Goal: Task Accomplishment & Management: Manage account settings

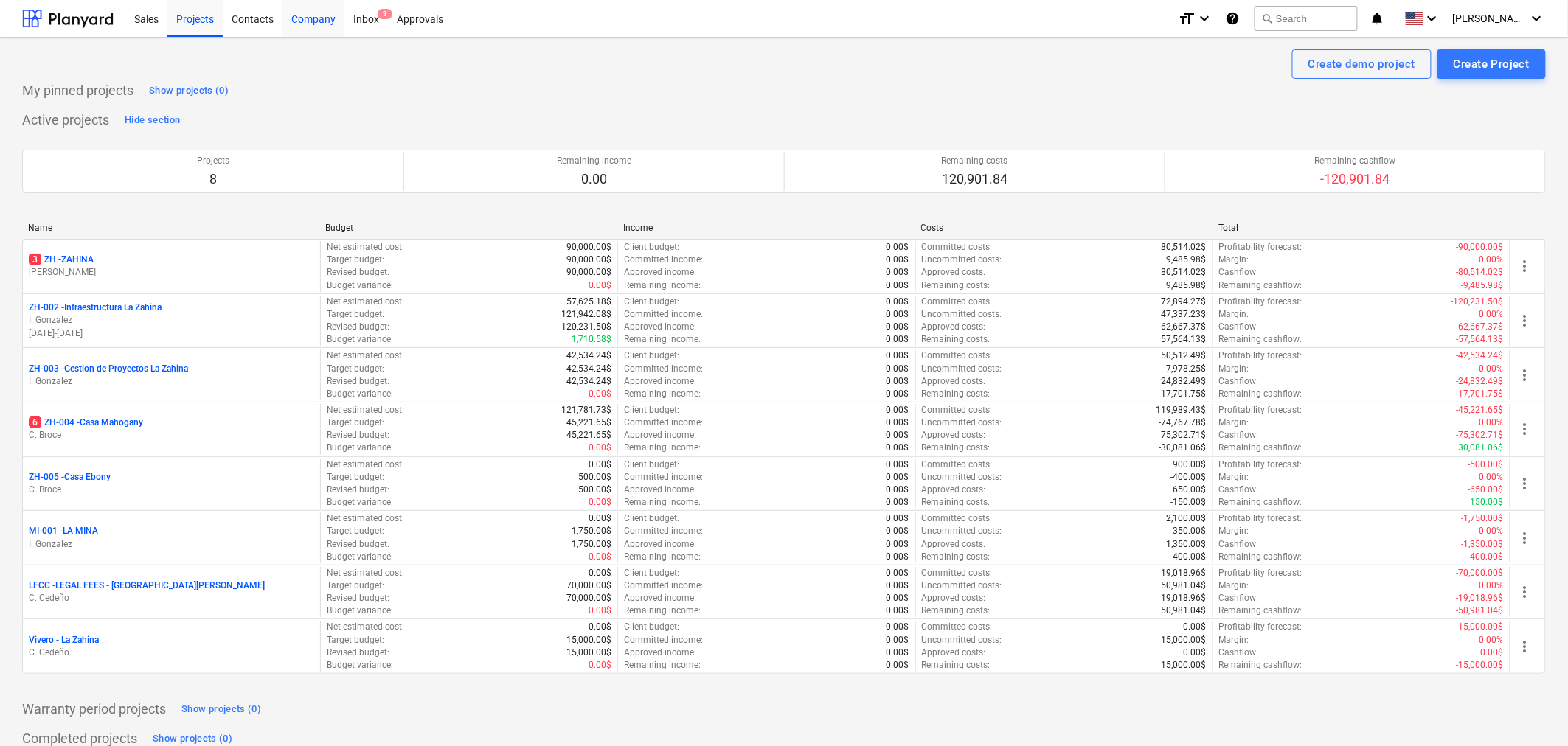
click at [329, 12] on div "Company" at bounding box center [313, 18] width 62 height 38
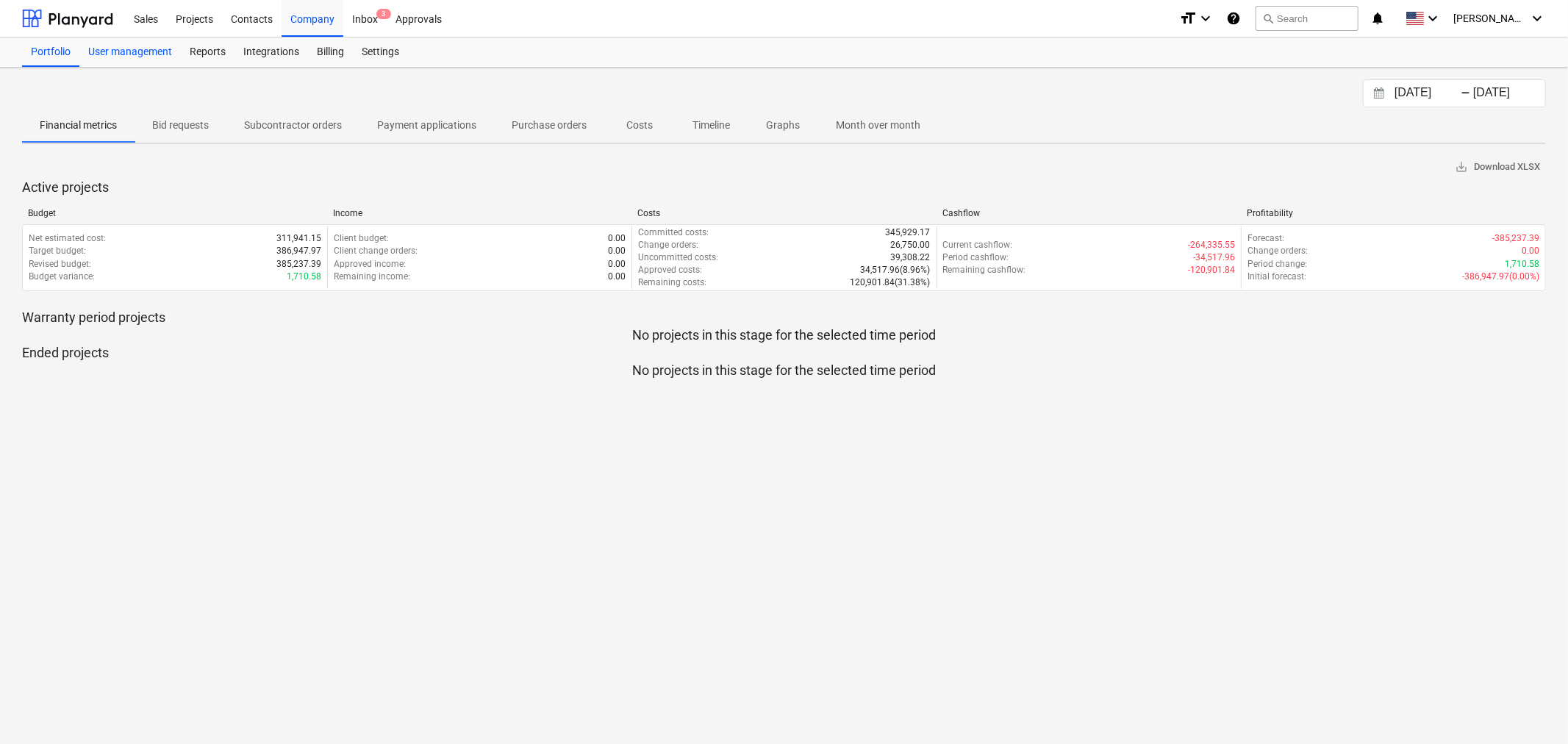
click at [152, 56] on div "User management" at bounding box center [131, 53] width 102 height 30
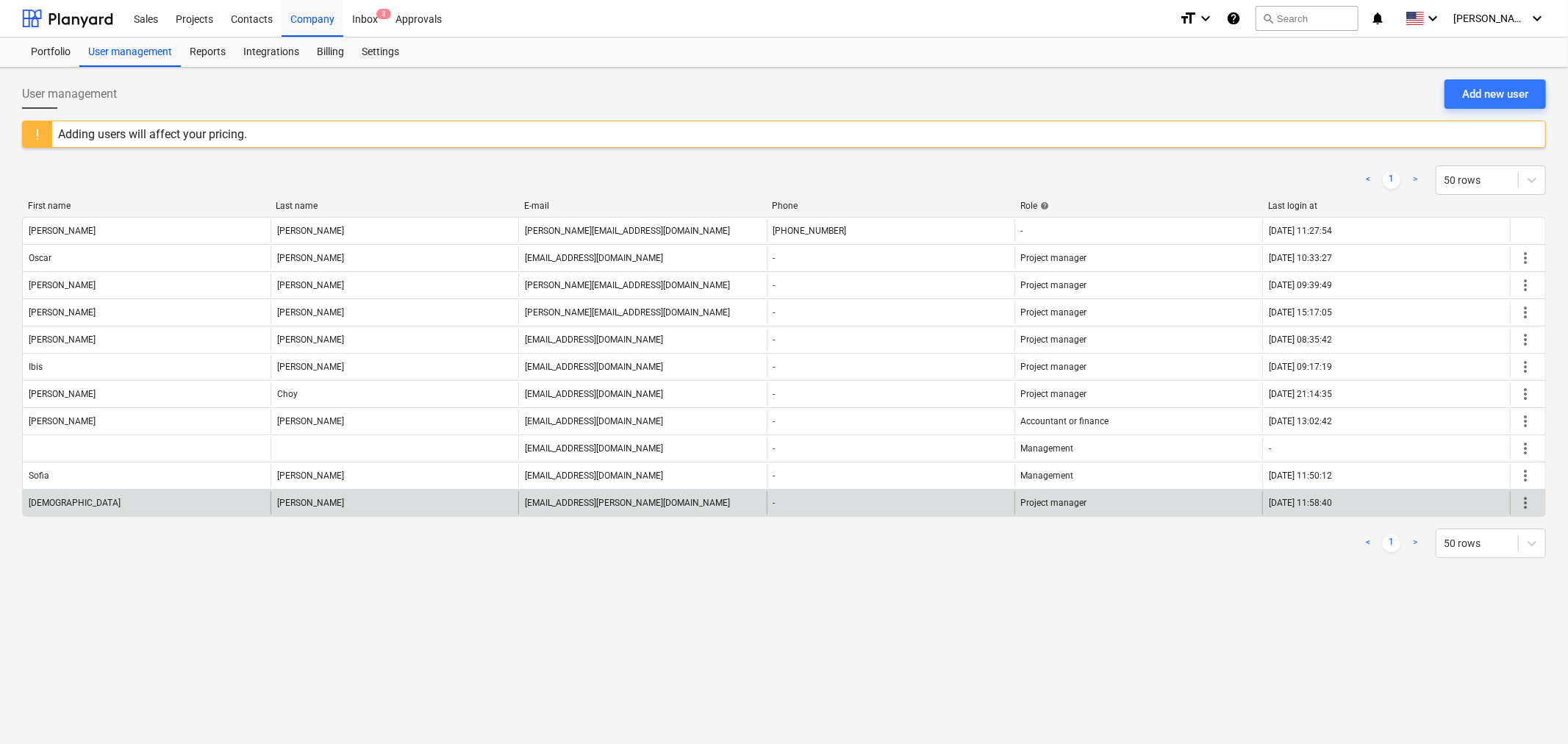
click at [1528, 503] on span "more_vert" at bounding box center [1525, 503] width 18 height 18
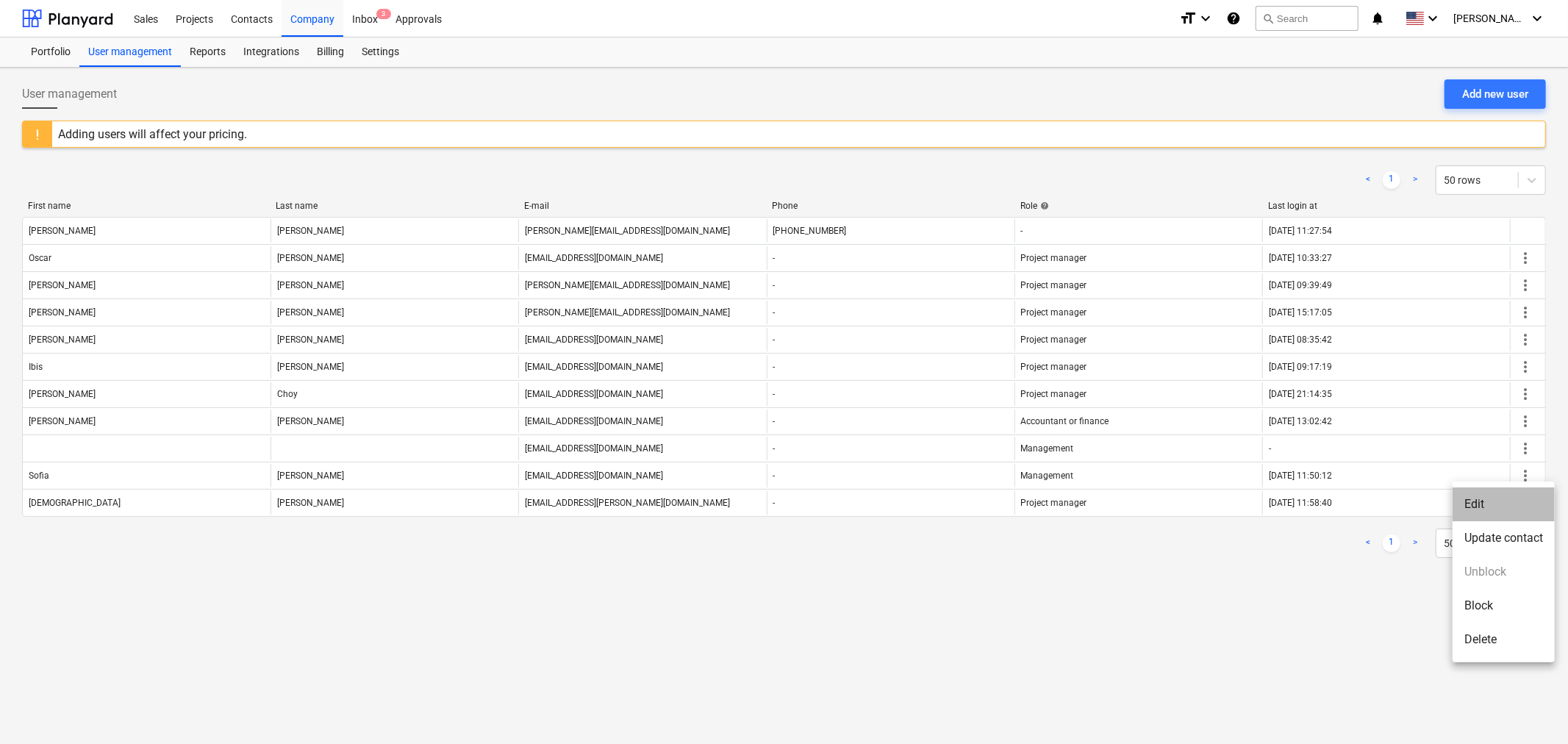
click at [1516, 504] on li "Edit" at bounding box center [1503, 504] width 103 height 34
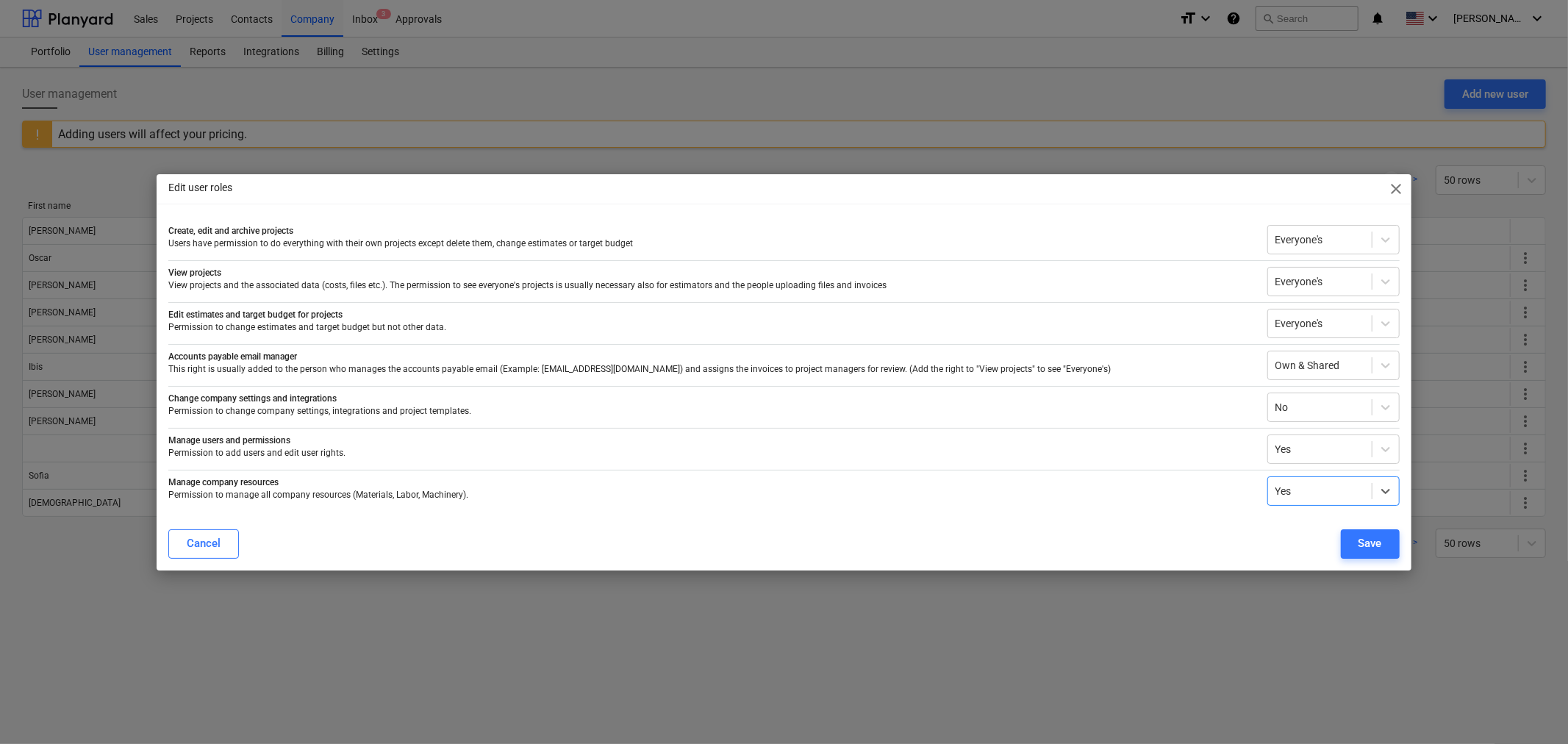
click at [1386, 196] on div "Edit user roles close" at bounding box center [784, 190] width 1254 height 30
click at [1394, 184] on span "close" at bounding box center [1397, 189] width 18 height 18
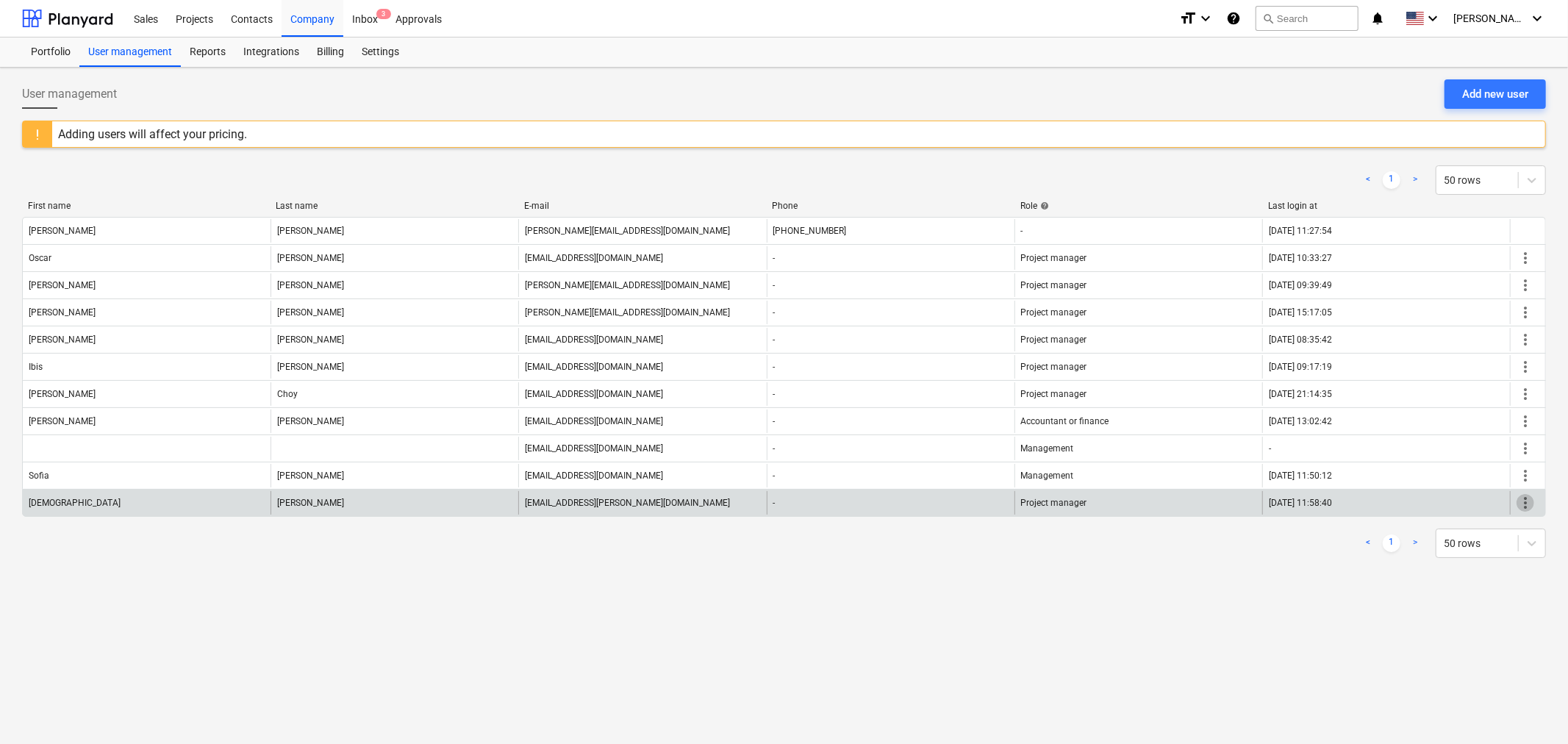
click at [1529, 509] on span "more_vert" at bounding box center [1525, 503] width 18 height 18
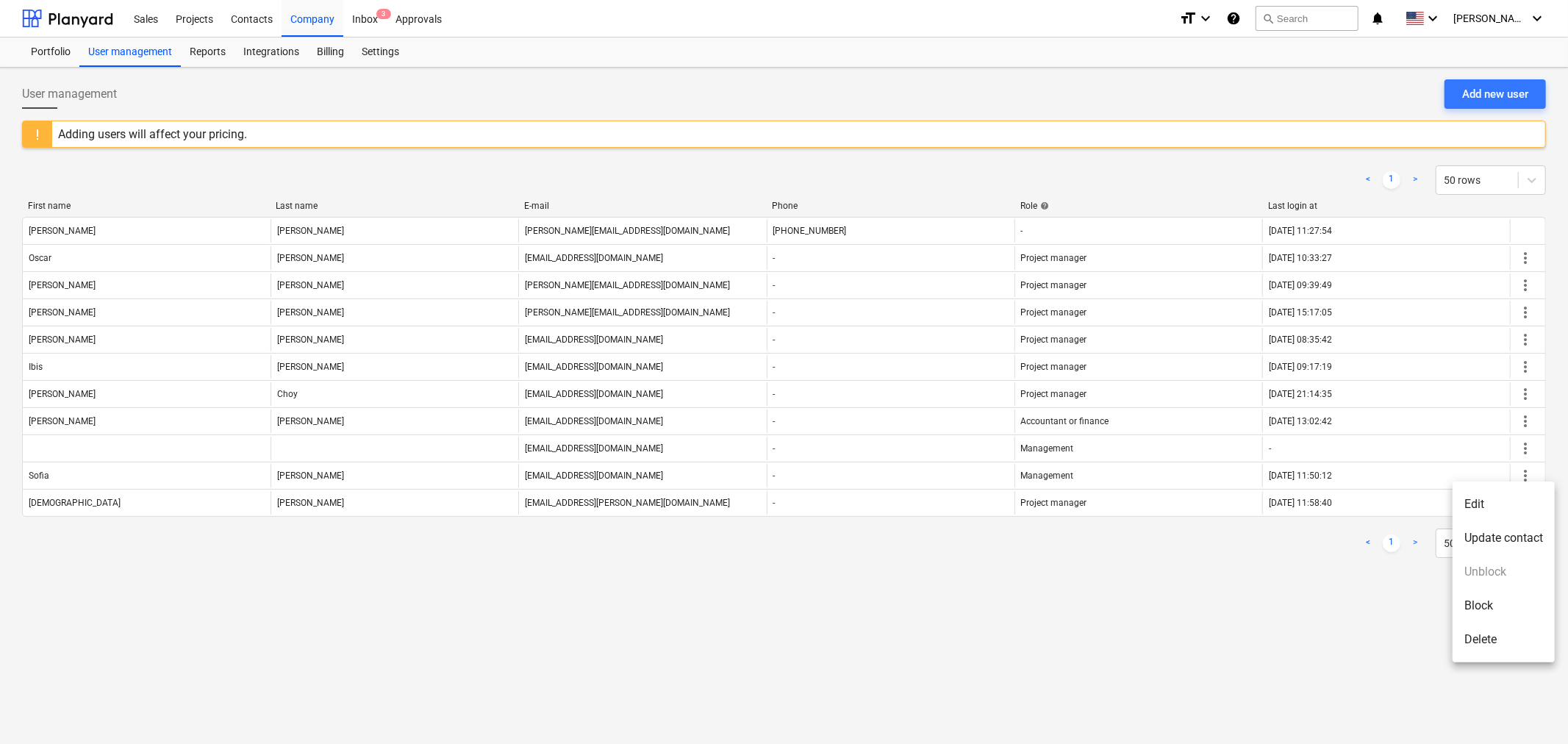
click at [1486, 537] on li "Update contact" at bounding box center [1503, 538] width 103 height 34
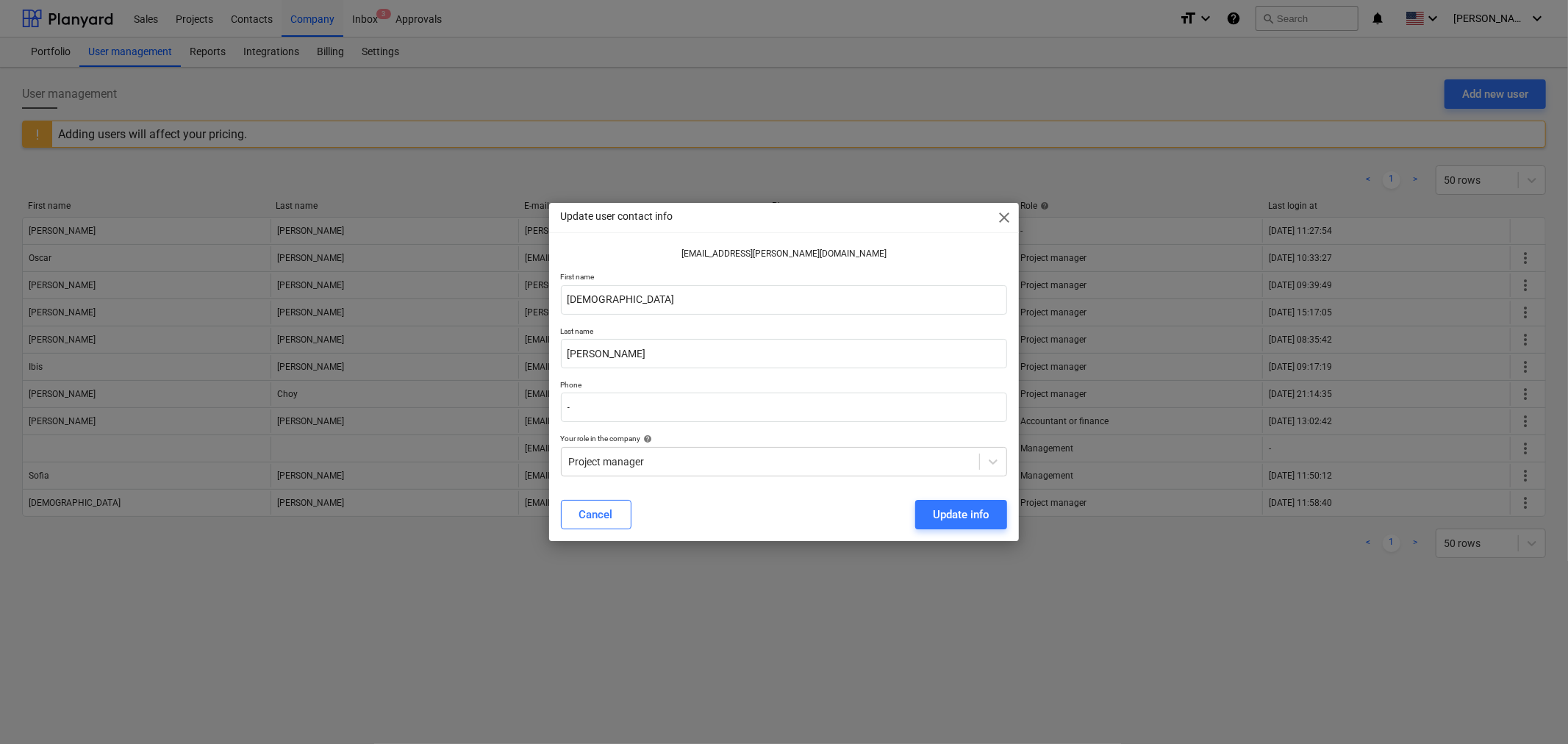
click at [767, 270] on div "[PERSON_NAME][EMAIL_ADDRESS][PERSON_NAME][DOMAIN_NAME] First name [PERSON_NAME]…" at bounding box center [785, 361] width 447 height 228
click at [788, 254] on p "[EMAIL_ADDRESS][PERSON_NAME][DOMAIN_NAME]" at bounding box center [785, 254] width 447 height 12
click at [816, 268] on div "[PERSON_NAME][EMAIL_ADDRESS][PERSON_NAME][DOMAIN_NAME] First name [PERSON_NAME]…" at bounding box center [785, 361] width 447 height 228
drag, startPoint x: 837, startPoint y: 251, endPoint x: 656, endPoint y: 243, distance: 181.2
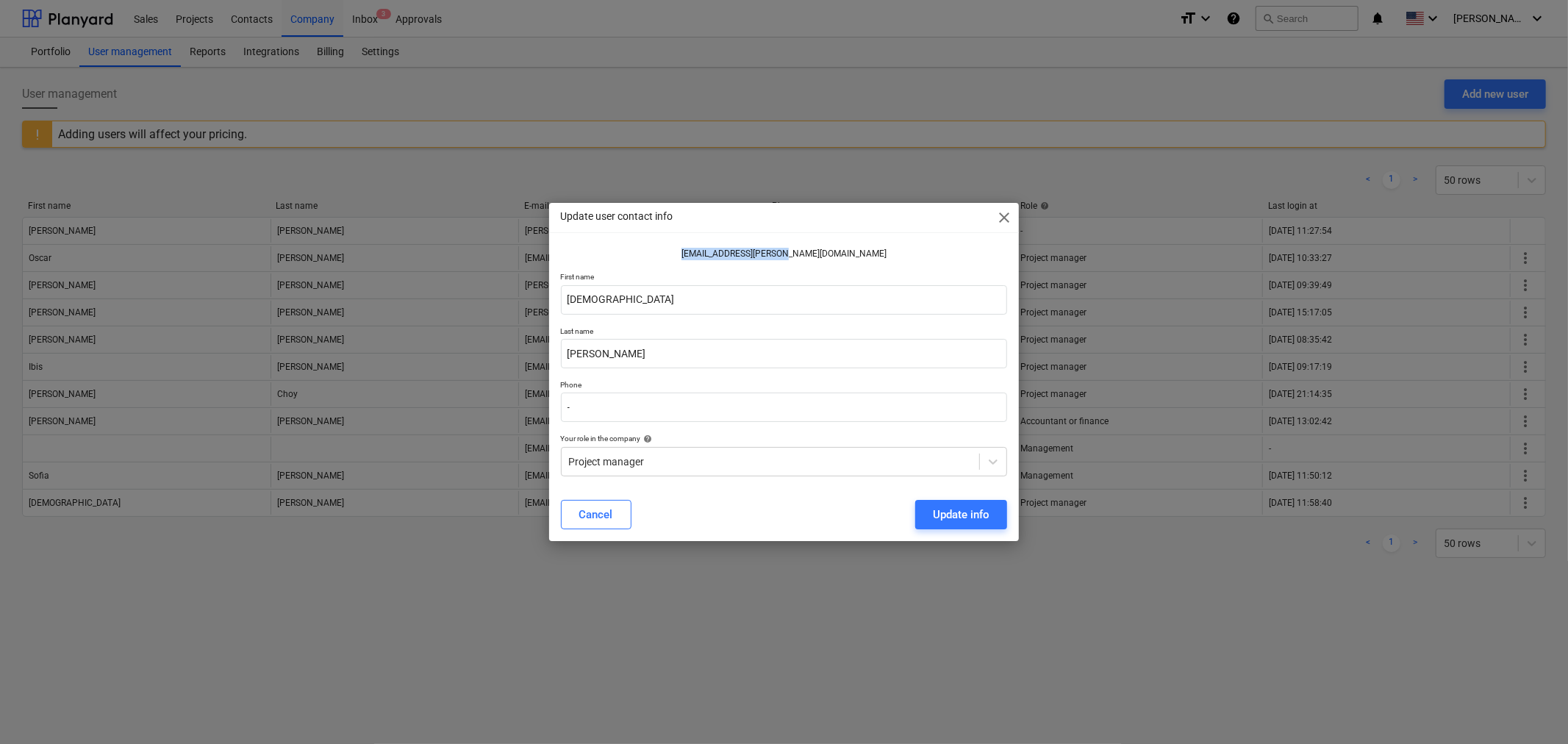
click at [656, 243] on div "Update user contact info close [PERSON_NAME][EMAIL_ADDRESS][PERSON_NAME][DOMAIN…" at bounding box center [784, 371] width 470 height 338
drag, startPoint x: 998, startPoint y: 211, endPoint x: 1005, endPoint y: 210, distance: 7.1
click at [998, 211] on span "close" at bounding box center [1004, 218] width 18 height 18
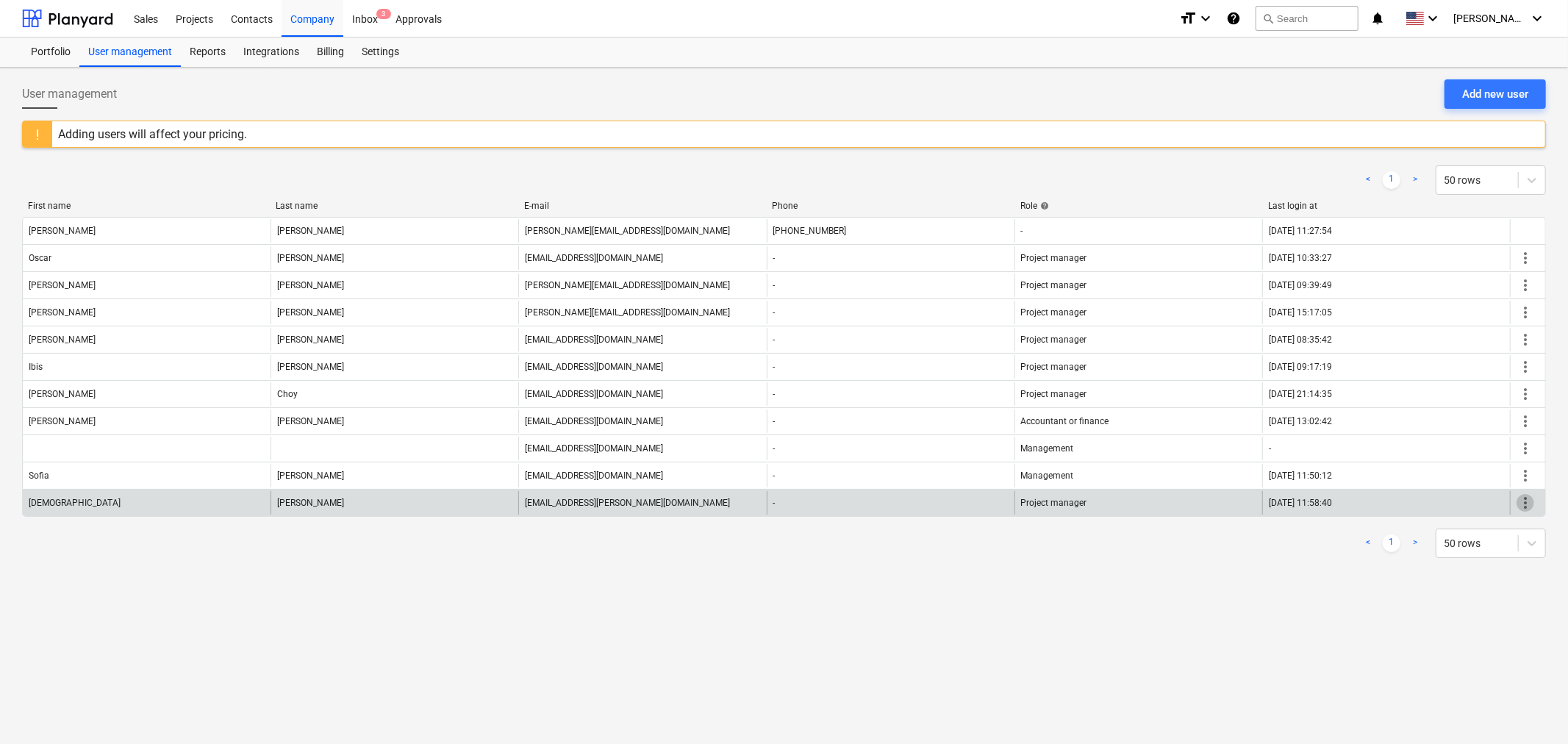
click at [1520, 507] on span "more_vert" at bounding box center [1525, 503] width 18 height 18
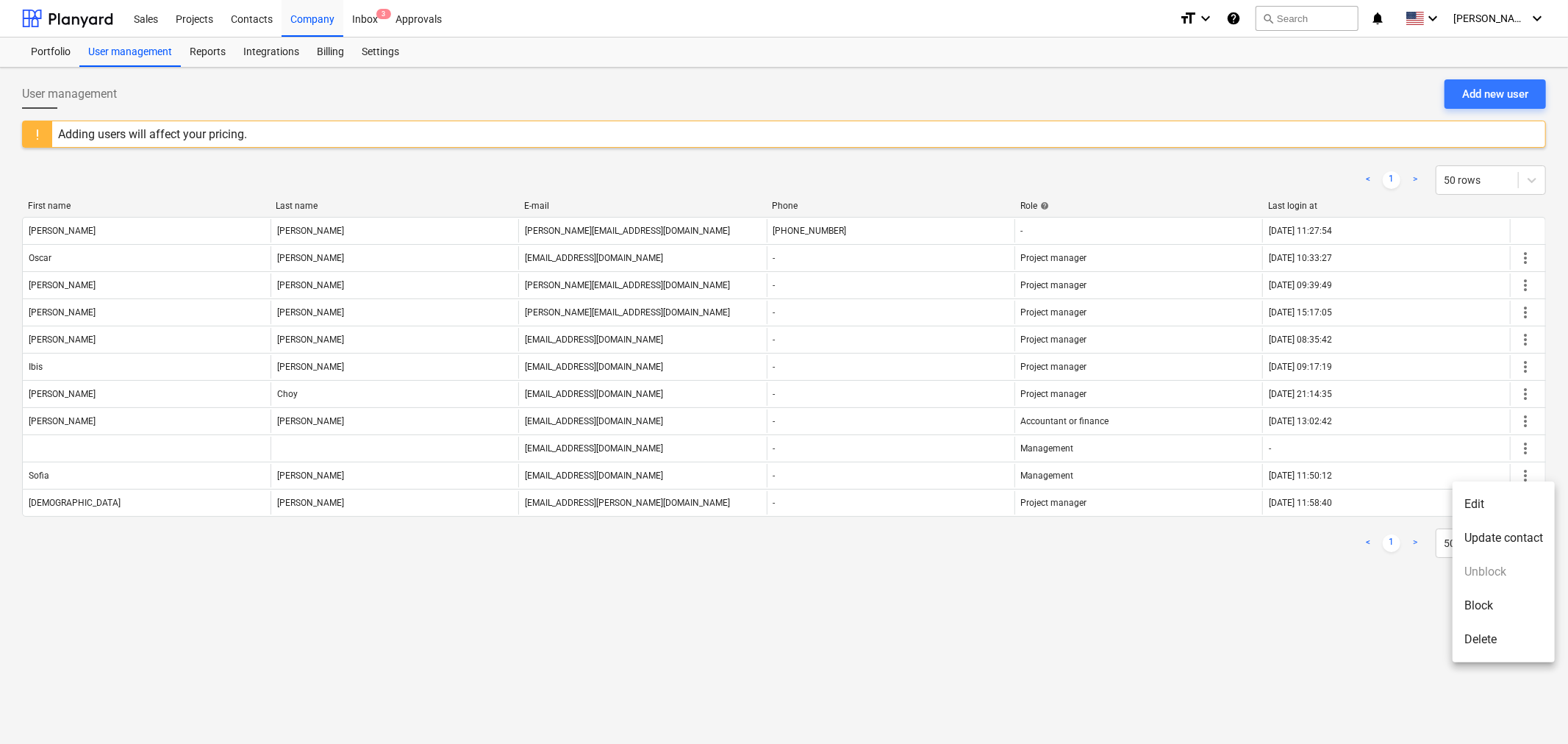
click at [1495, 644] on li "Delete" at bounding box center [1503, 640] width 103 height 34
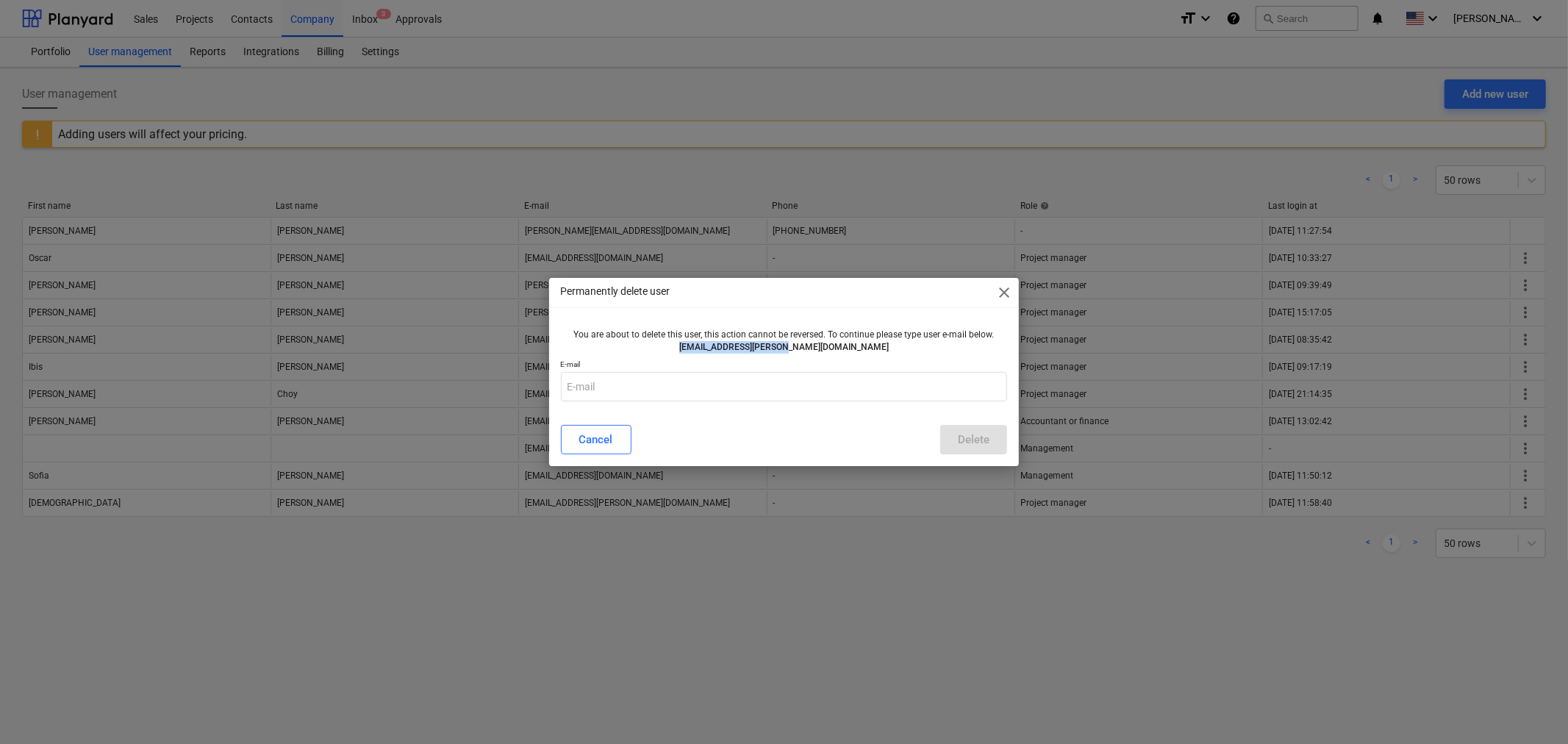
drag, startPoint x: 735, startPoint y: 346, endPoint x: 861, endPoint y: 354, distance: 126.3
click at [861, 354] on div "You are about to delete this user, this action cannot be reversed. To continue …" at bounding box center [785, 341] width 447 height 37
copy p "[EMAIL_ADDRESS][PERSON_NAME][DOMAIN_NAME]"
click at [716, 391] on input "text" at bounding box center [785, 387] width 447 height 30
paste input "[EMAIL_ADDRESS][PERSON_NAME][DOMAIN_NAME]"
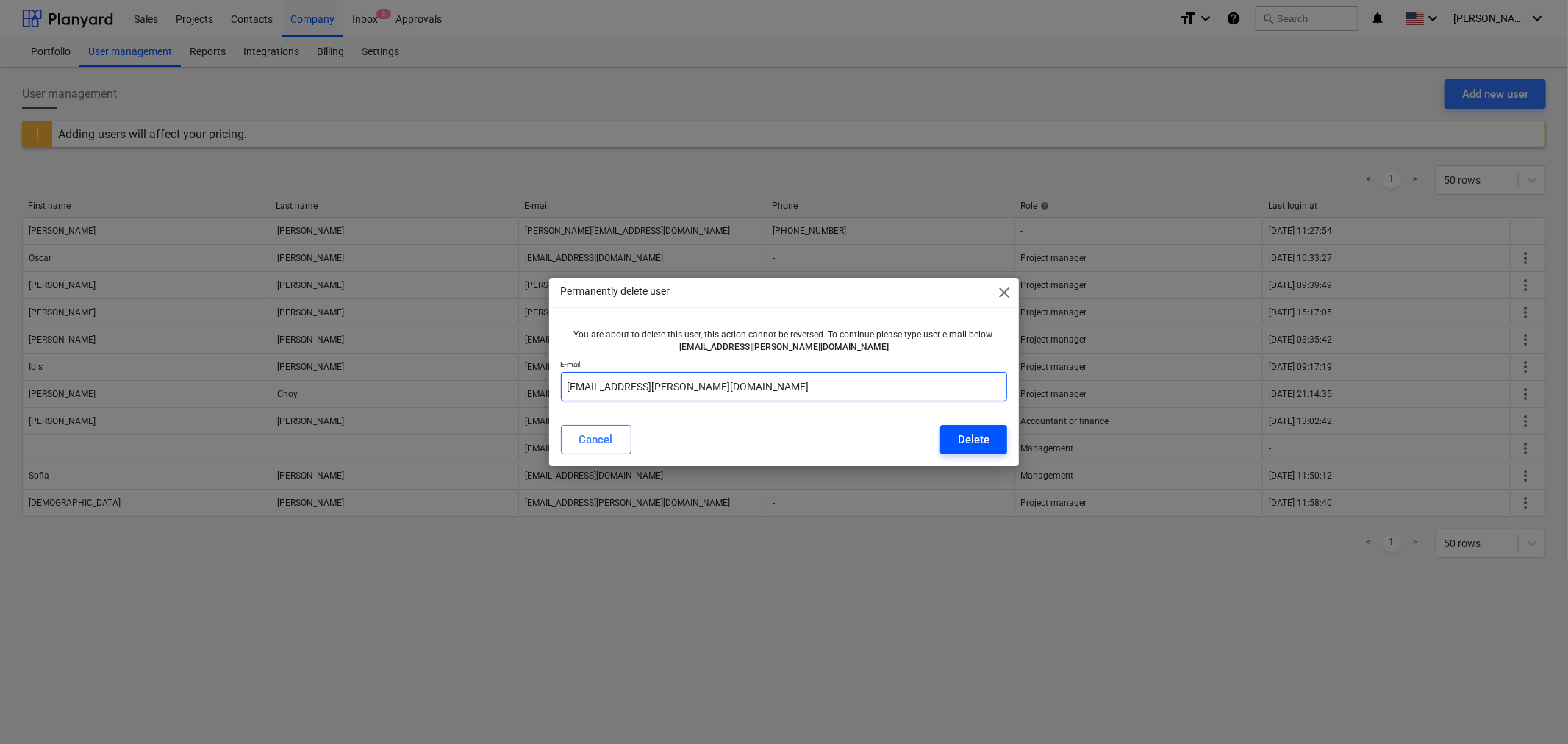
type input "[EMAIL_ADDRESS][PERSON_NAME][DOMAIN_NAME]"
click at [952, 443] on button "Delete" at bounding box center [973, 440] width 67 height 30
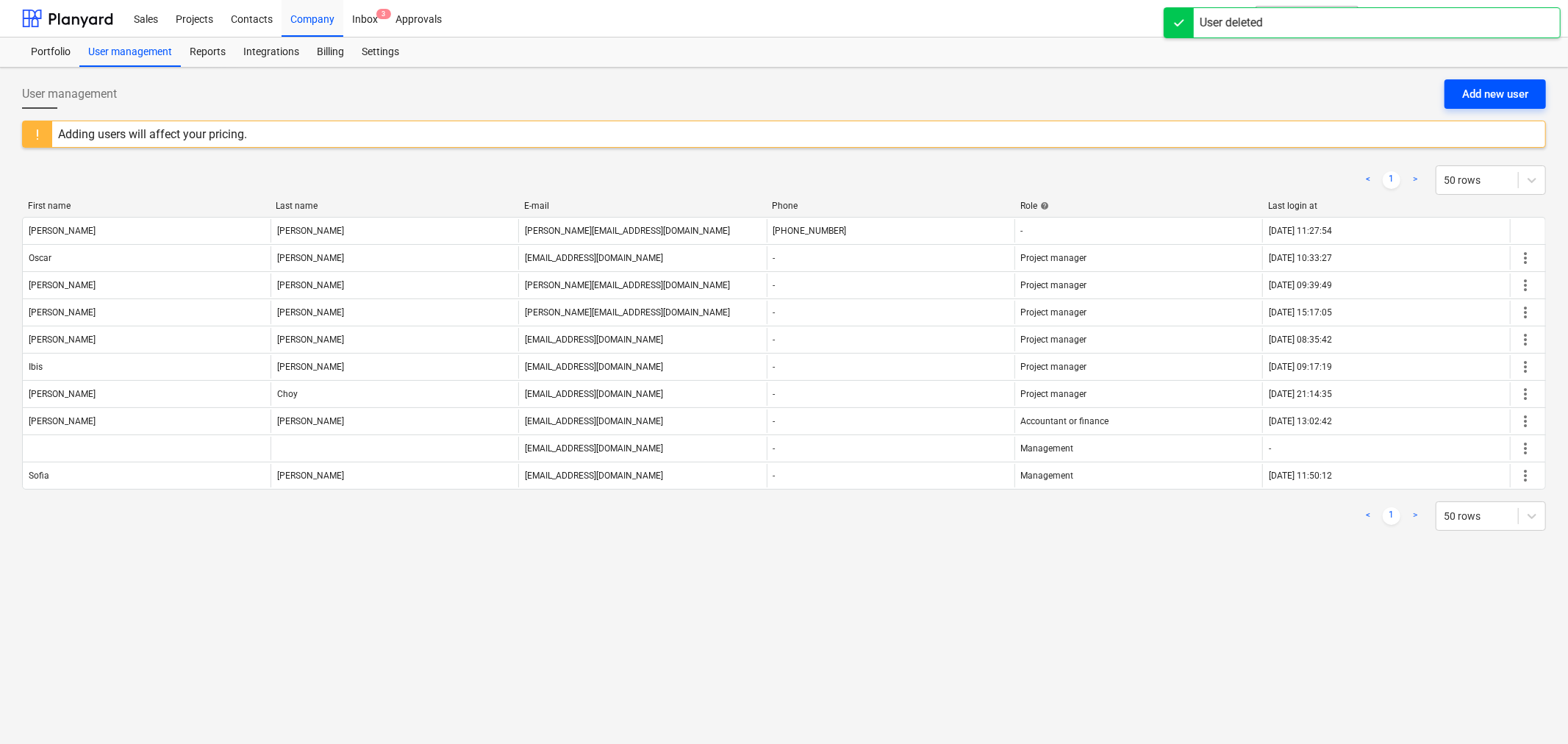
click at [1469, 98] on div "Add new user" at bounding box center [1494, 94] width 66 height 19
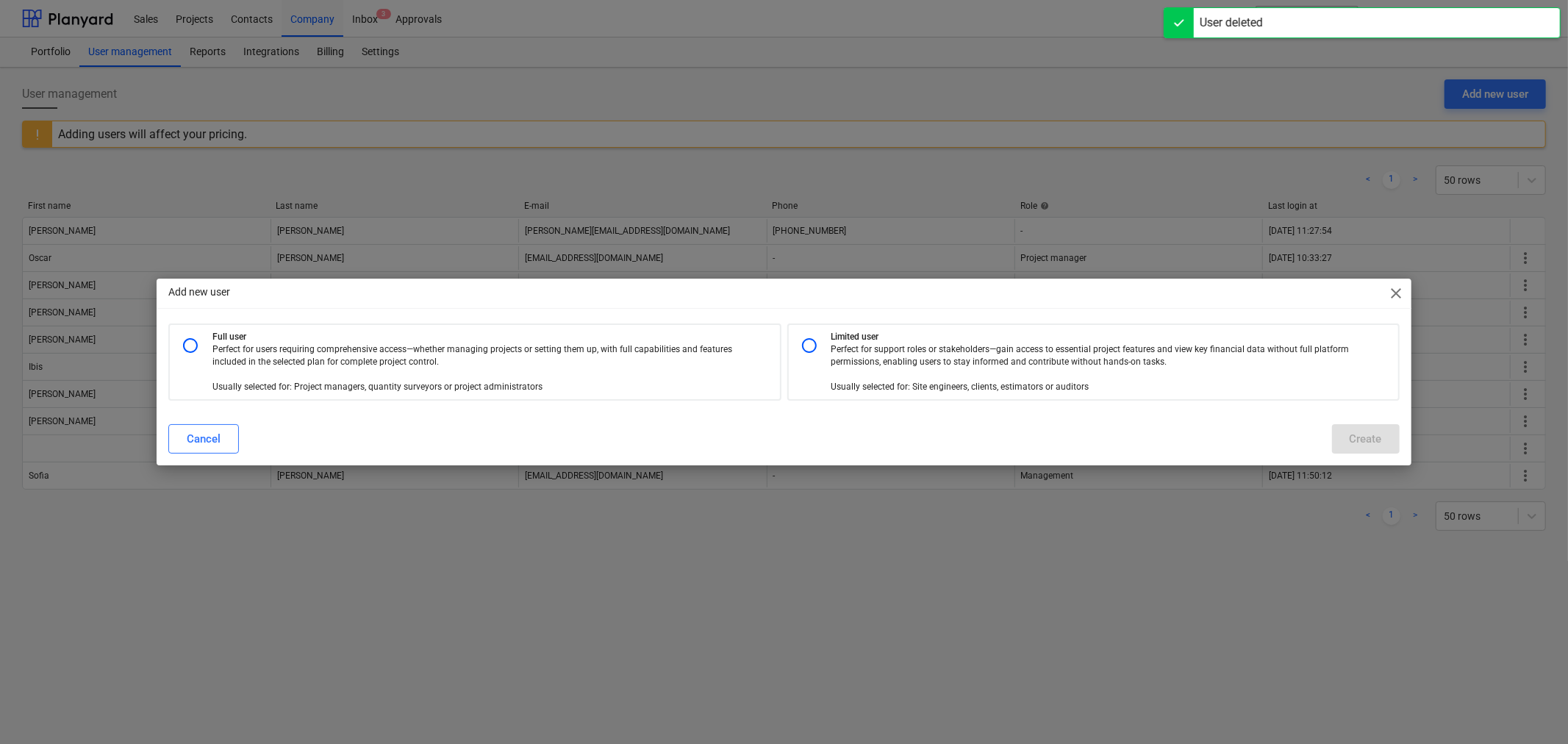
click at [191, 347] on input "radio" at bounding box center [190, 346] width 30 height 30
radio input "true"
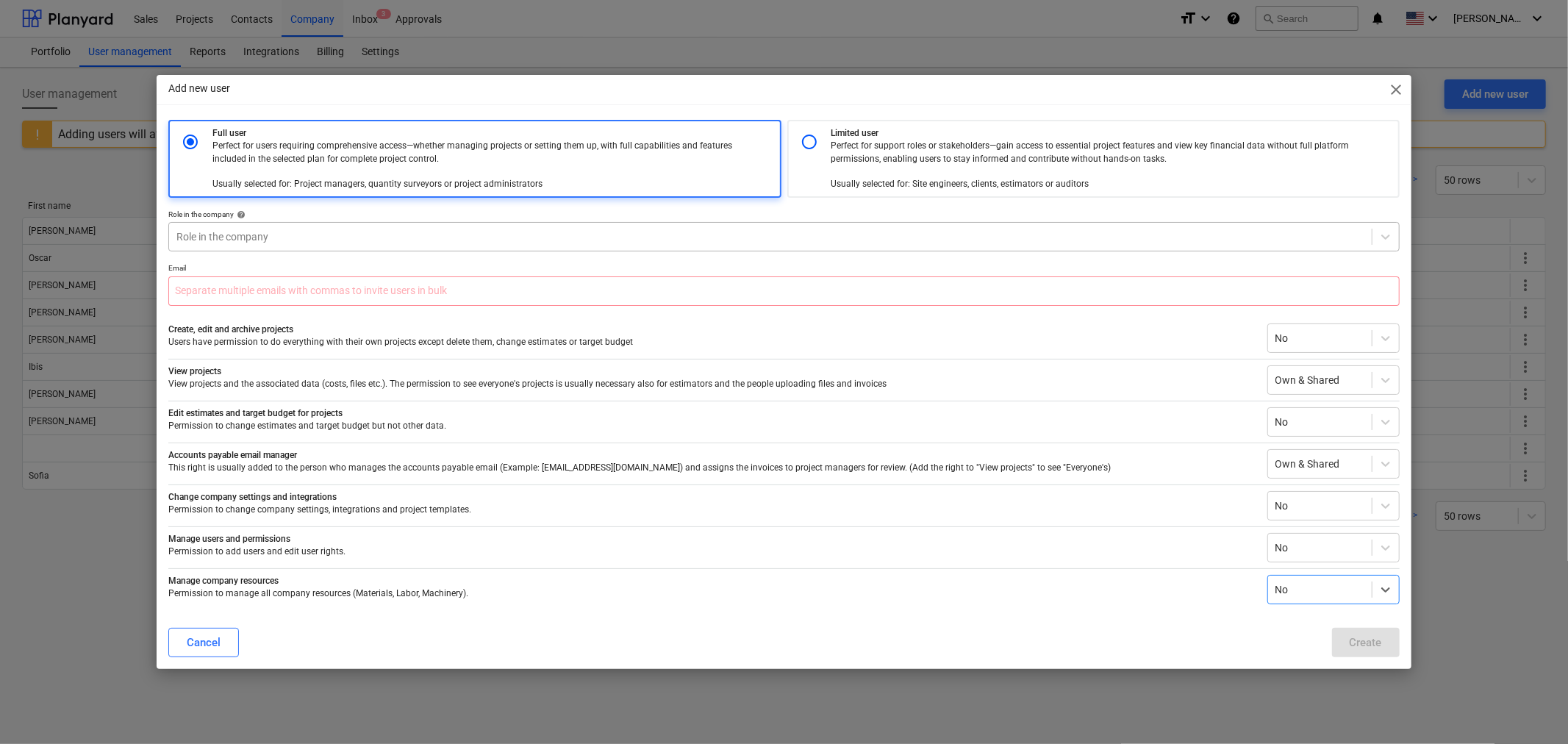
click at [297, 240] on div at bounding box center [770, 237] width 1187 height 15
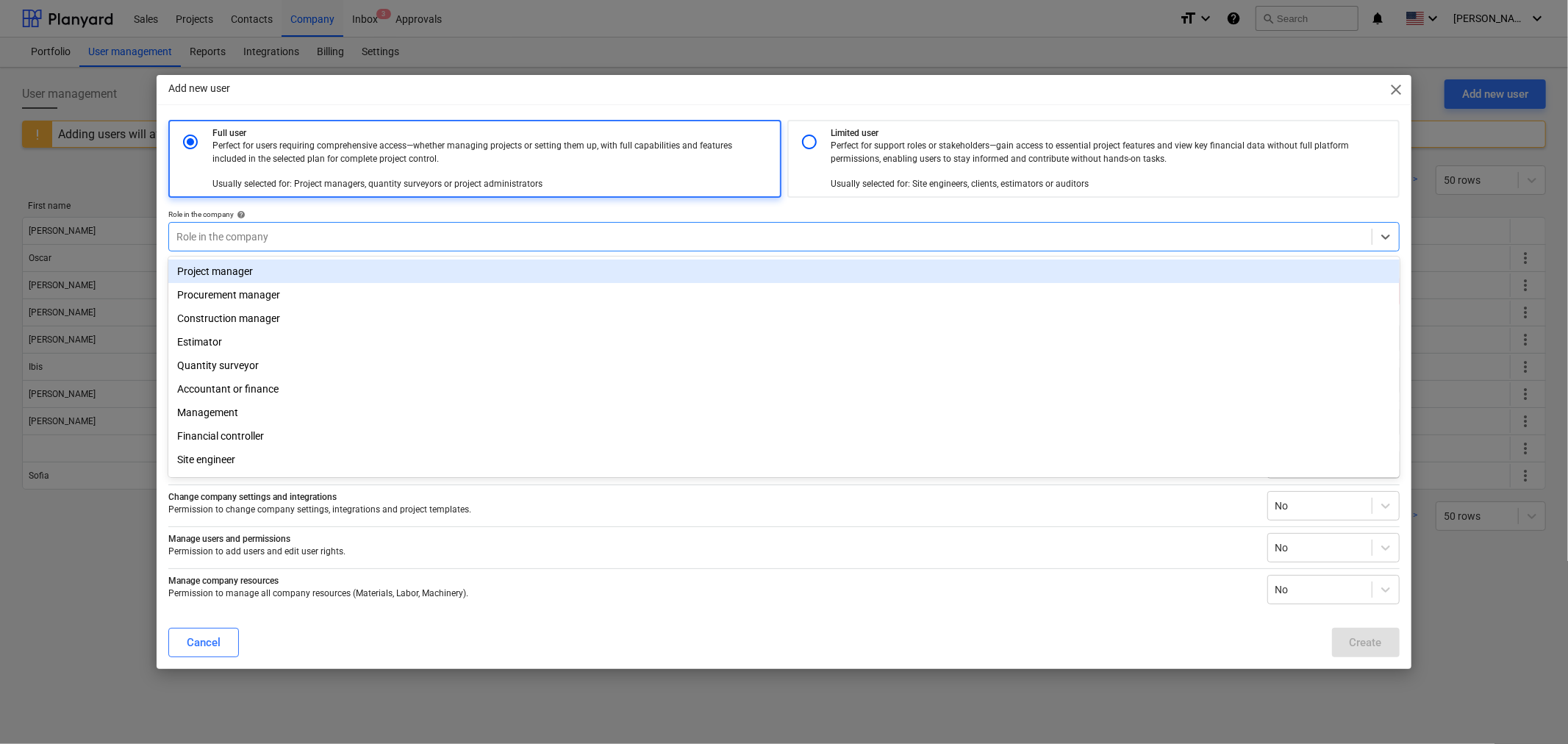
click at [280, 278] on div "Project manager" at bounding box center [784, 271] width 1231 height 24
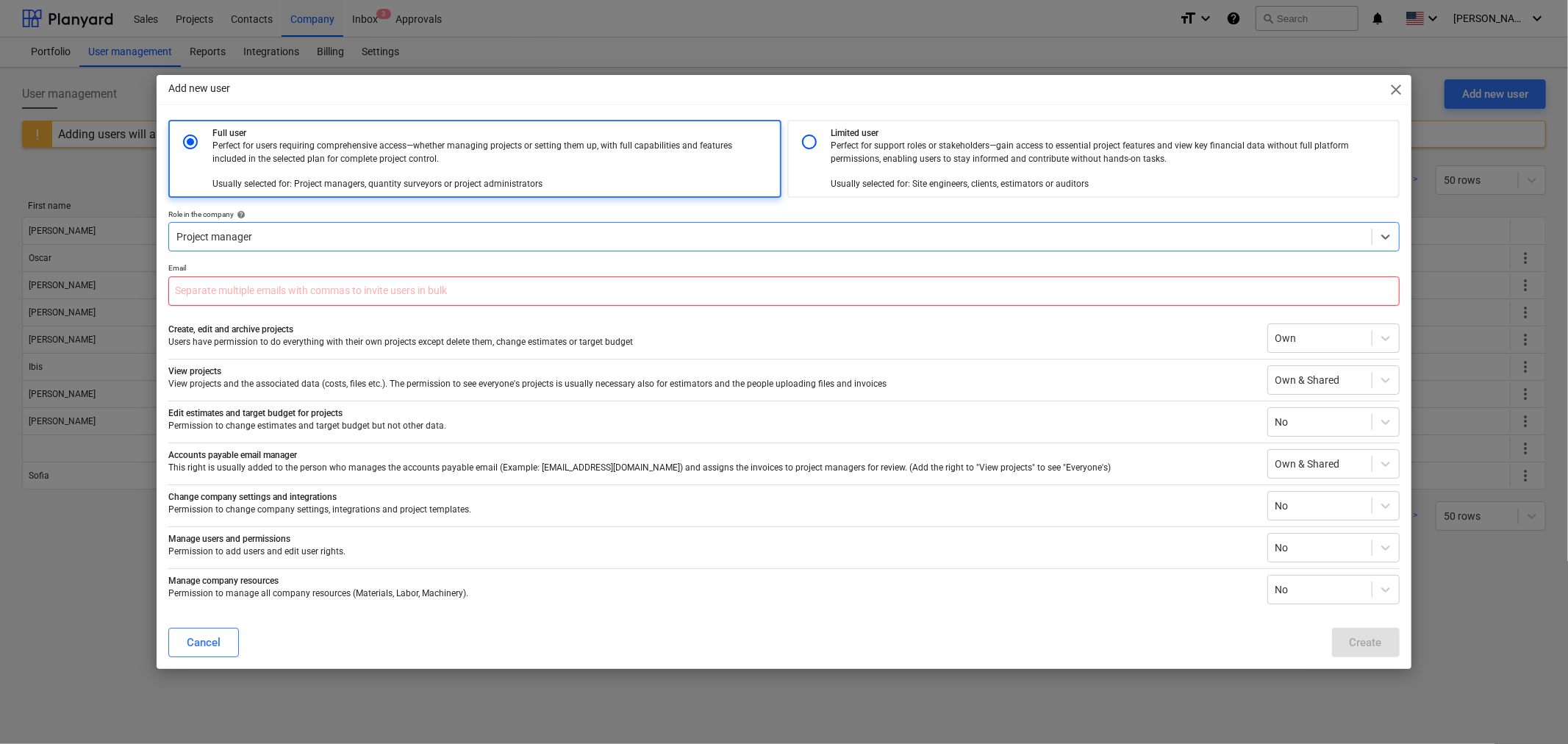
click at [274, 290] on input "text" at bounding box center [783, 291] width 1230 height 30
click at [319, 293] on input "text" at bounding box center [783, 291] width 1230 height 30
paste input "[EMAIL_ADDRESS][PERSON_NAME][DOMAIN_NAME]"
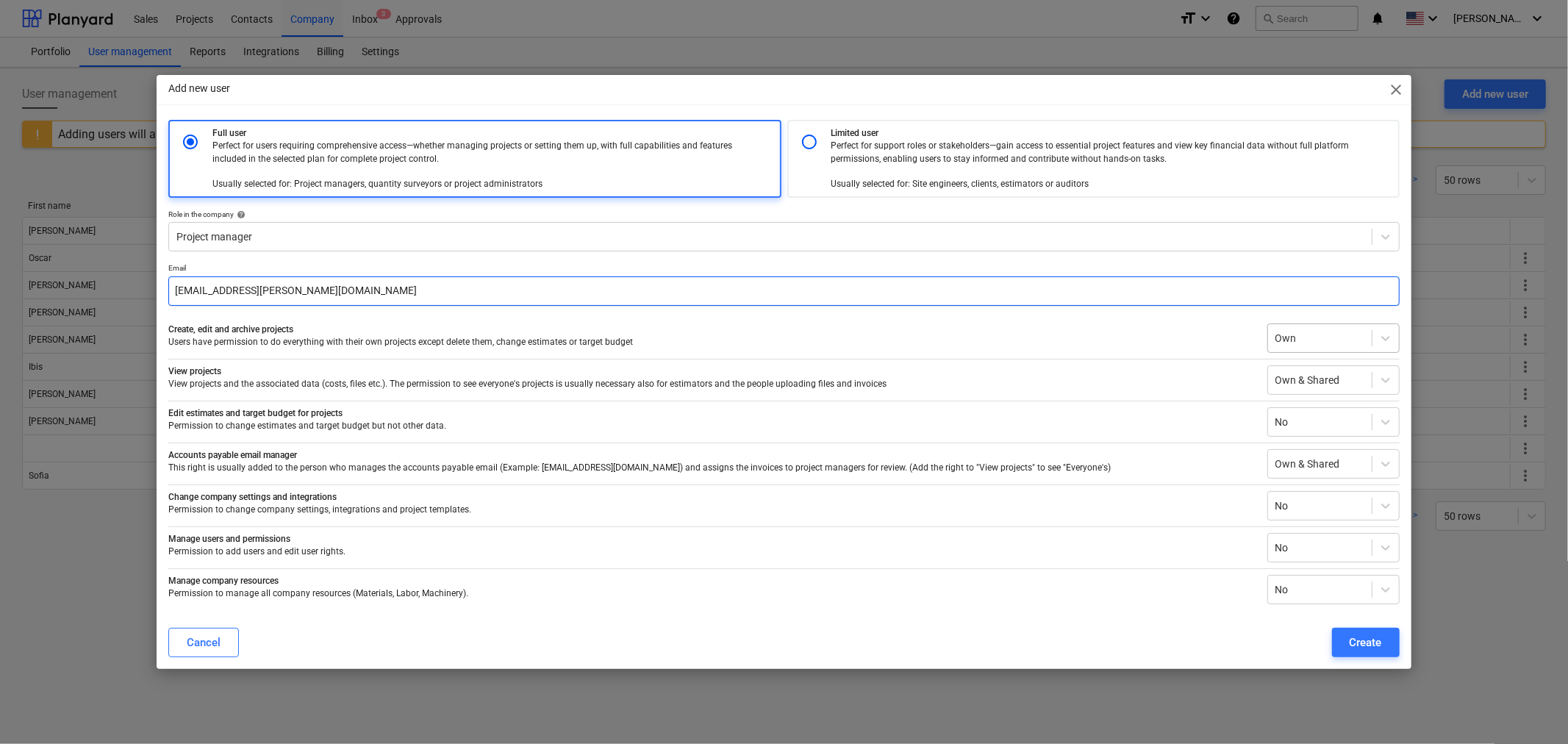
type input "[EMAIL_ADDRESS][PERSON_NAME][DOMAIN_NAME]"
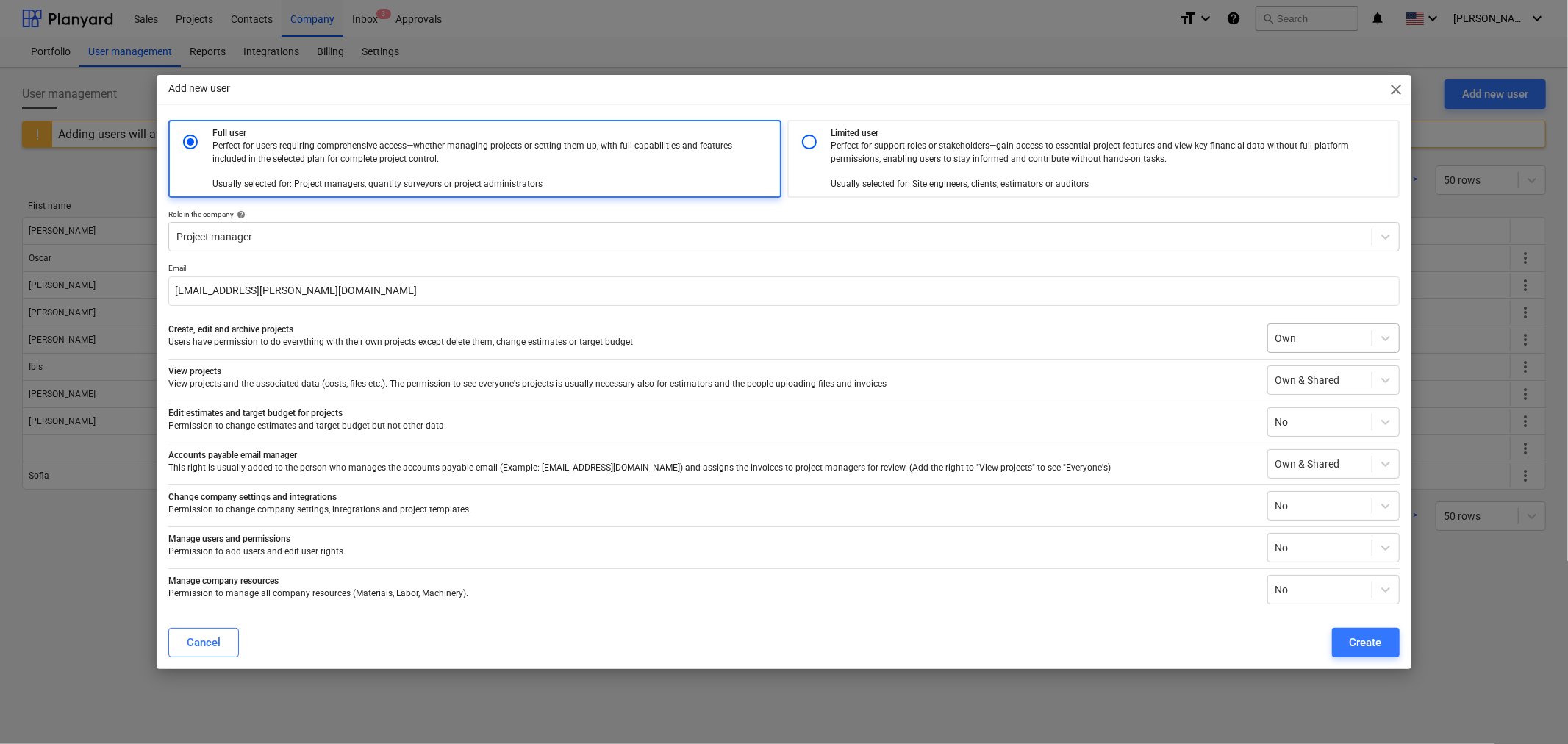
click at [1295, 341] on div at bounding box center [1319, 338] width 89 height 15
click at [1299, 420] on div "Everyone's" at bounding box center [1333, 419] width 132 height 24
click at [1297, 423] on div at bounding box center [1319, 422] width 89 height 15
click at [1304, 481] on div "Everyone's" at bounding box center [1333, 480] width 132 height 24
click at [1372, 645] on div "Create" at bounding box center [1365, 643] width 32 height 19
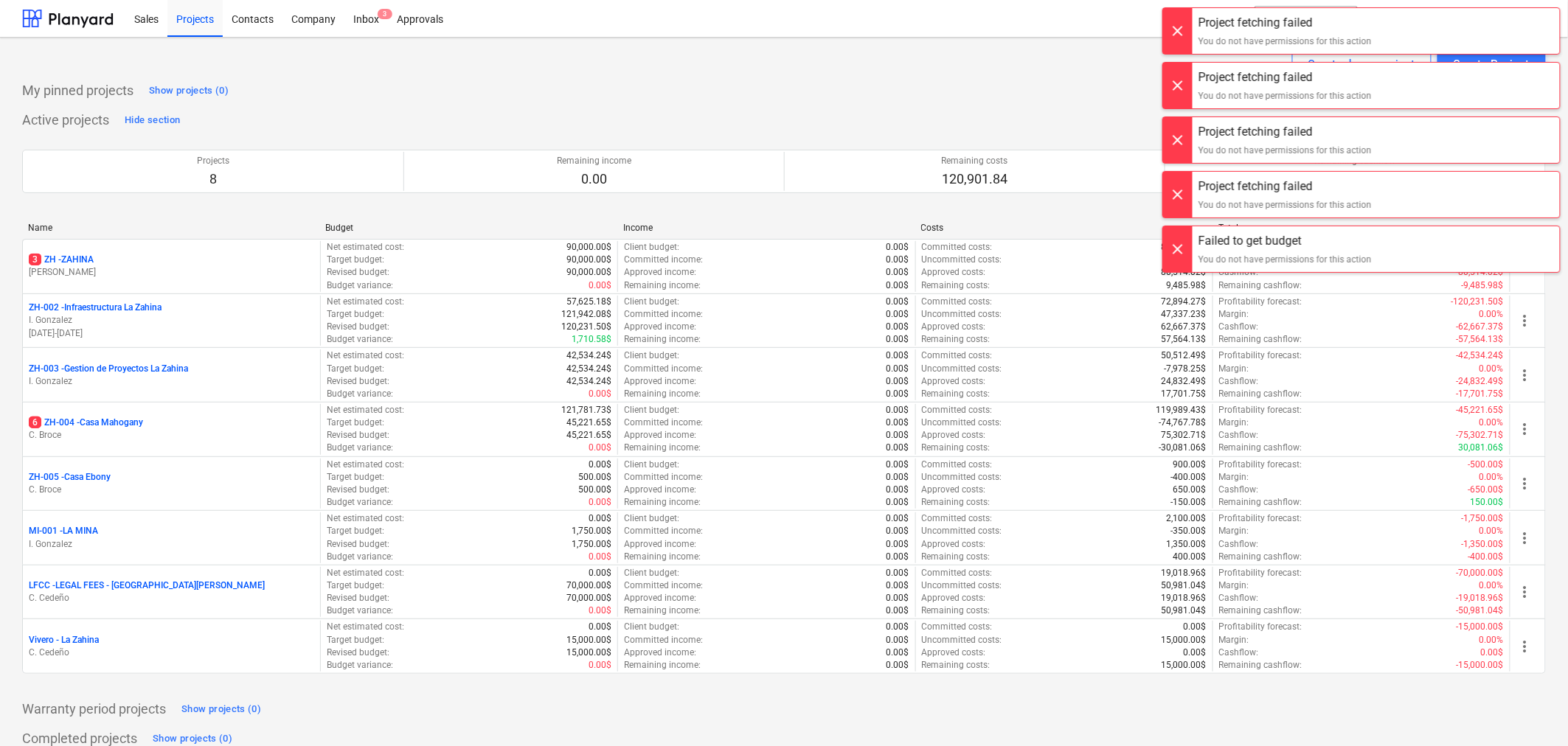
click at [1185, 38] on div at bounding box center [1178, 31] width 30 height 46
click at [1185, 30] on div "Project fetching failed You do not have permissions for this action Project fet…" at bounding box center [1361, 15] width 413 height 30
click at [1185, 38] on div at bounding box center [1178, 31] width 30 height 46
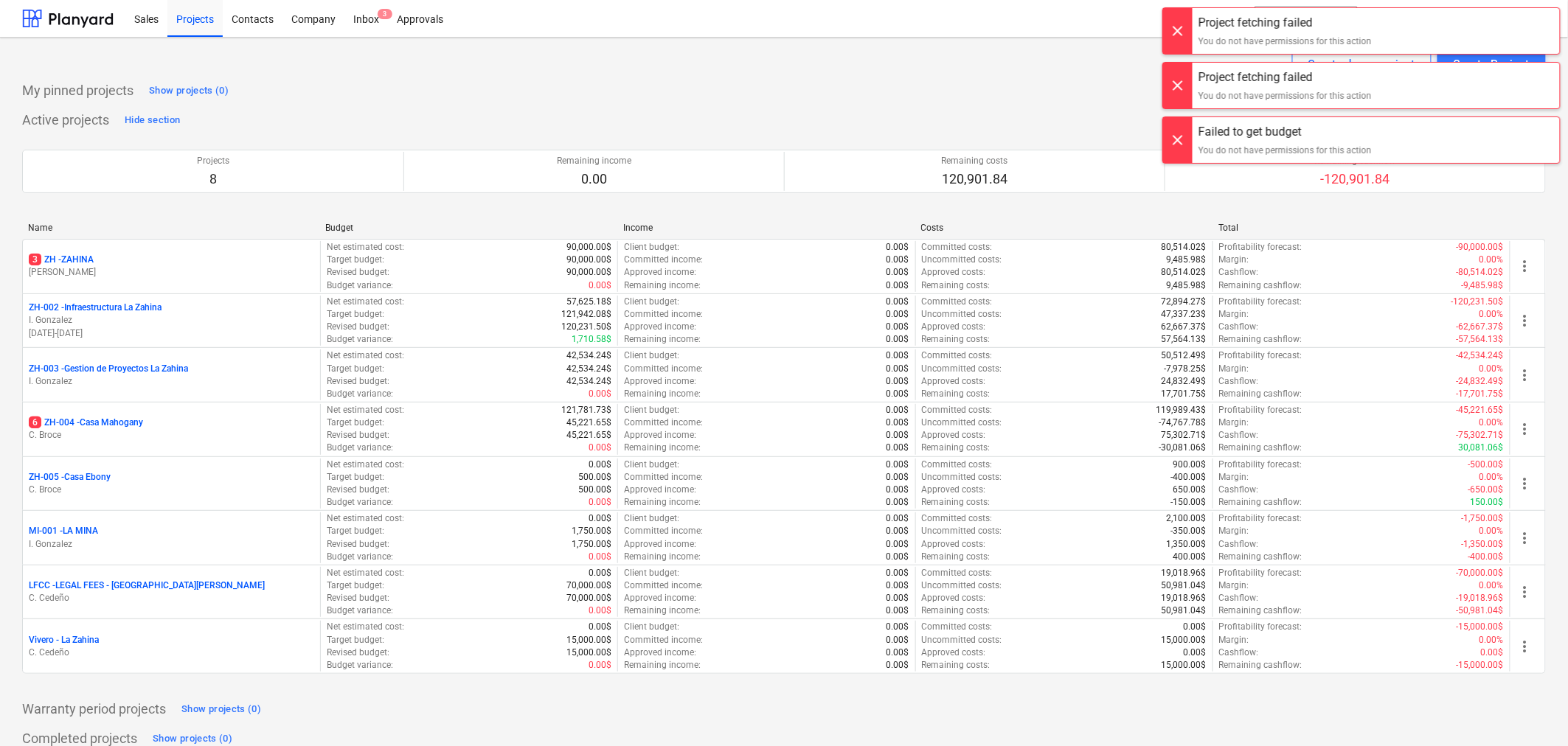
click at [1185, 39] on div at bounding box center [1178, 24] width 30 height 46
click at [1185, 39] on div at bounding box center [1178, 31] width 30 height 46
click at [1185, 30] on div "Project fetching failed You do not have permissions for this action Project fet…" at bounding box center [1361, 15] width 413 height 30
click at [1185, 39] on div at bounding box center [1178, 31] width 30 height 46
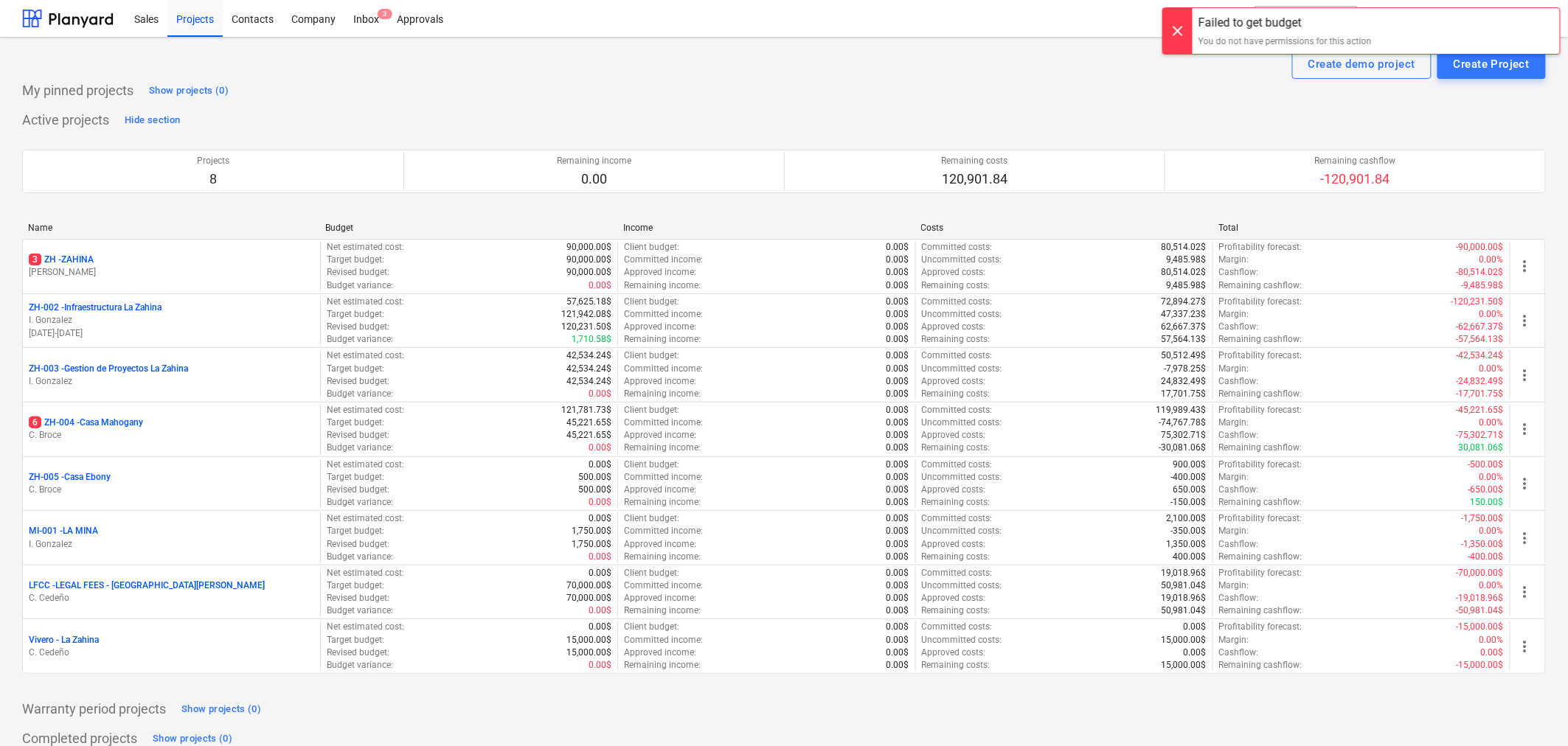
click at [1185, 30] on div "Project fetching failed You do not have permissions for this action Failed to g…" at bounding box center [1361, 15] width 413 height 30
click at [1185, 39] on div at bounding box center [1178, 31] width 30 height 46
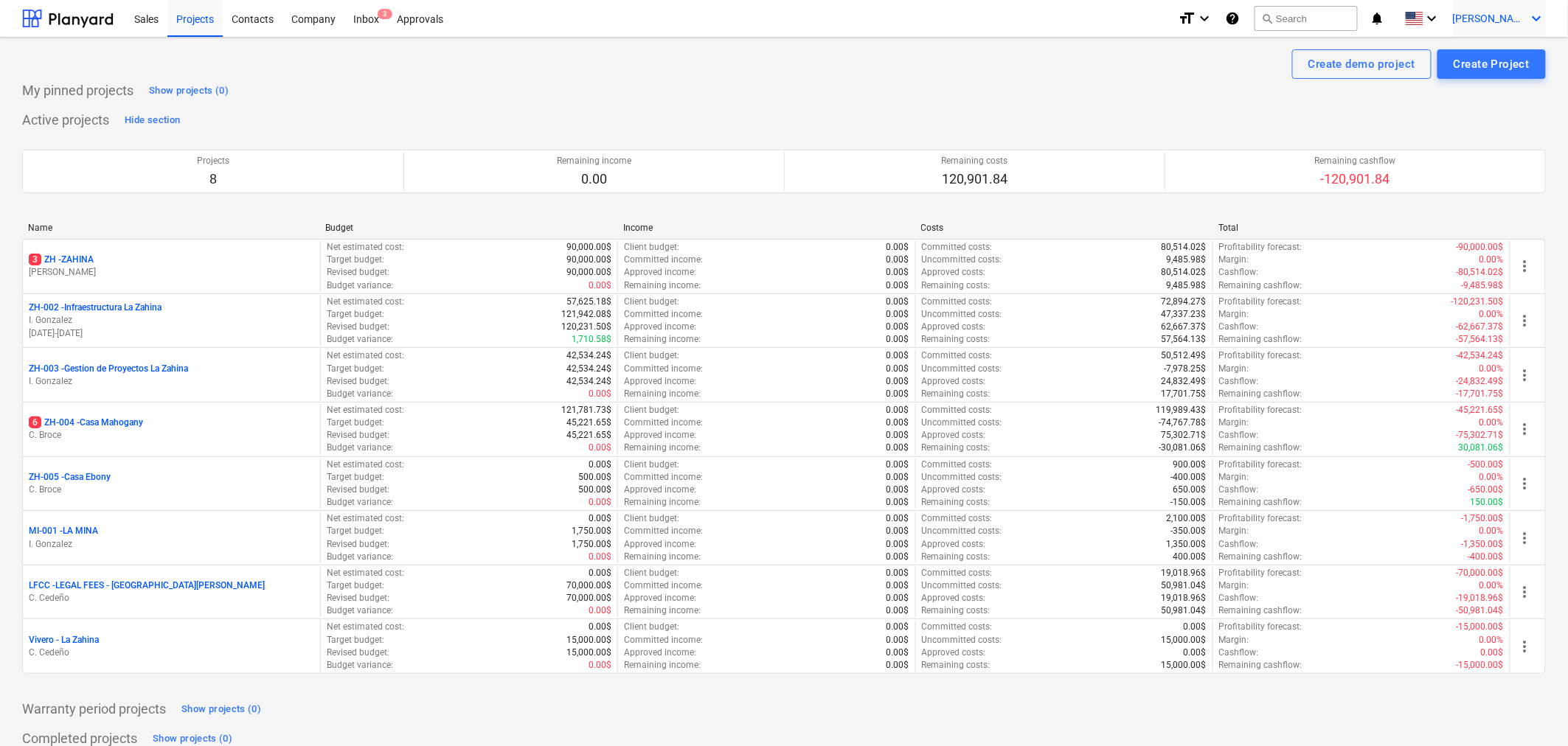
click at [1517, 23] on span "[PERSON_NAME]" at bounding box center [1490, 18] width 74 height 11
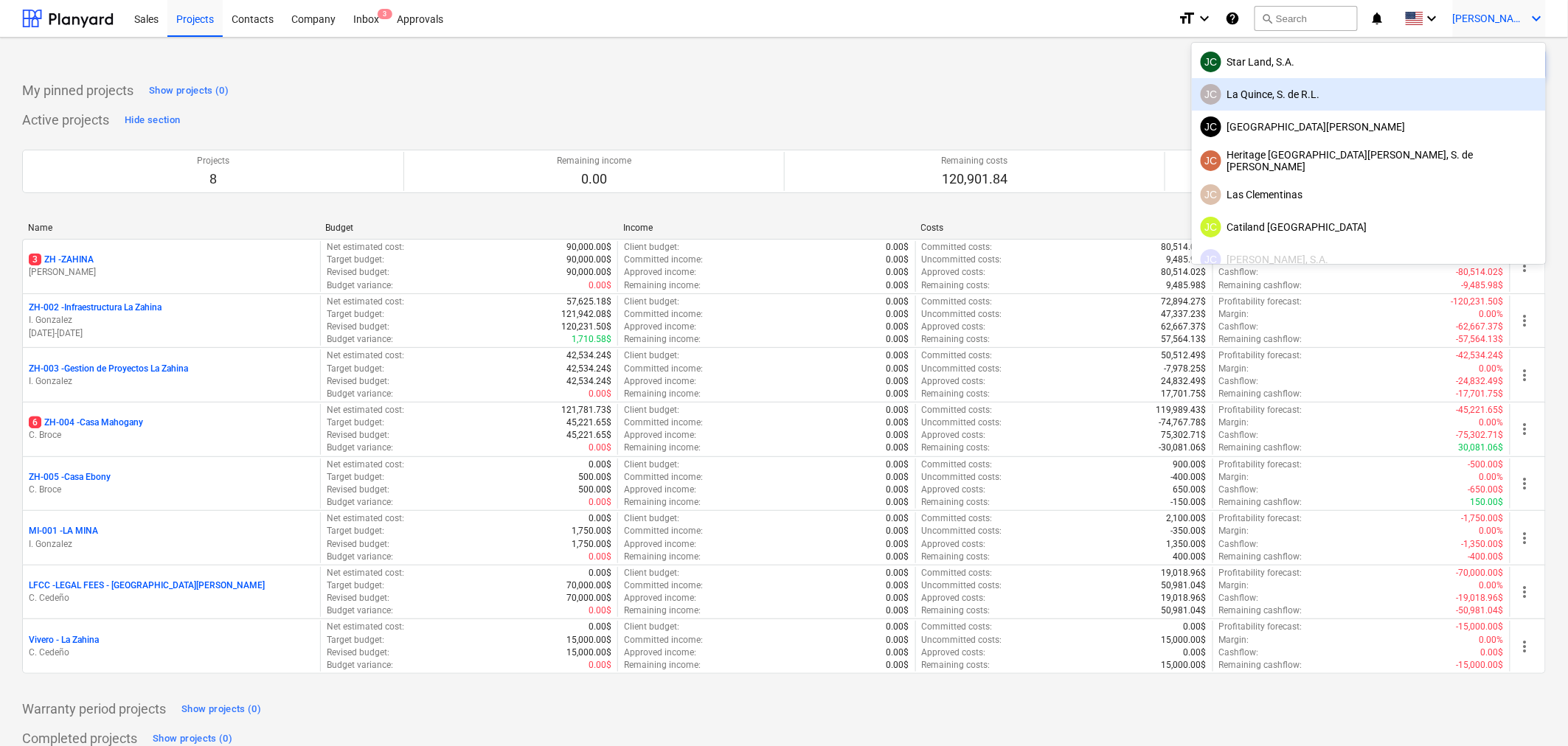
click at [1400, 92] on div "JC La Quince, S. de R.L." at bounding box center [1369, 94] width 336 height 20
